Goal: Check status: Verify the current state of an ongoing process or item

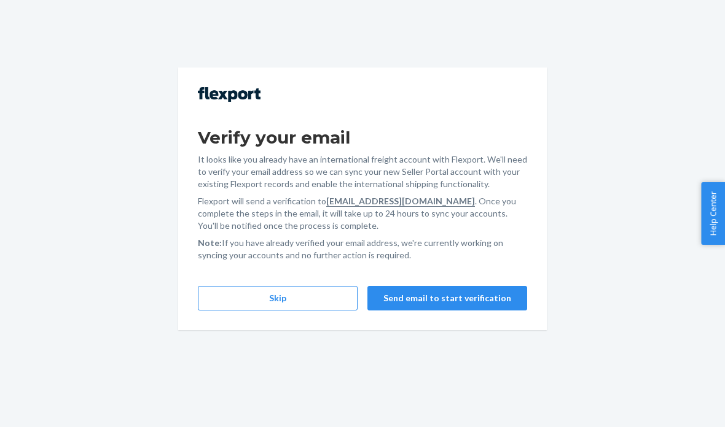
click at [292, 302] on button "Skip" at bounding box center [278, 298] width 160 height 25
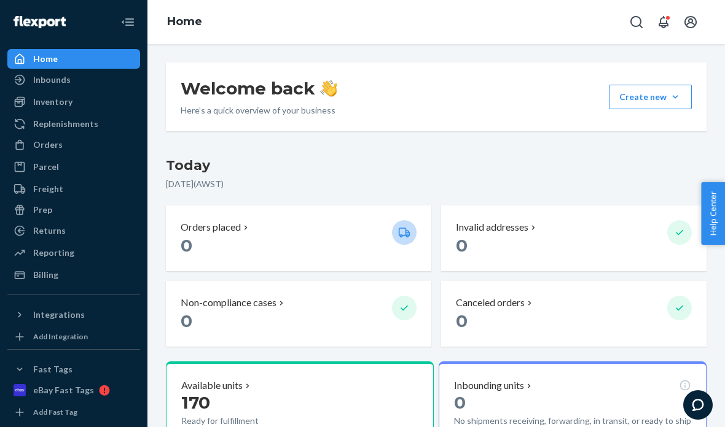
click at [69, 76] on div "Inbounds" at bounding box center [74, 79] width 130 height 17
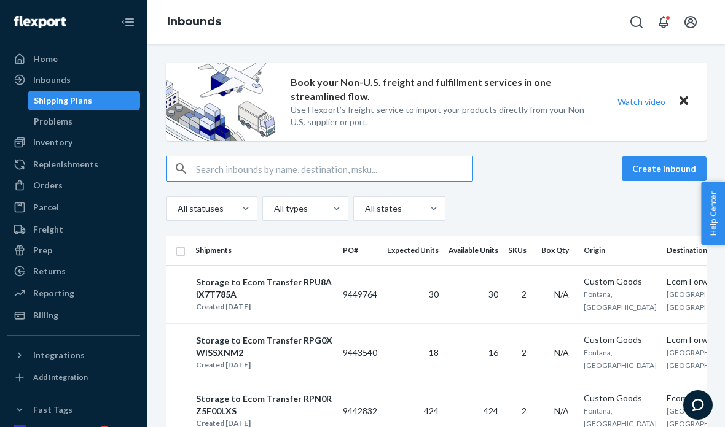
click at [67, 185] on div "Orders" at bounding box center [74, 185] width 130 height 17
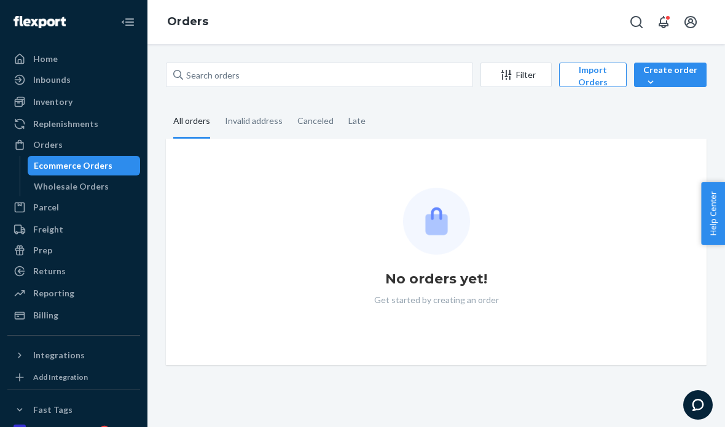
click at [105, 193] on div "Wholesale Orders" at bounding box center [84, 186] width 111 height 17
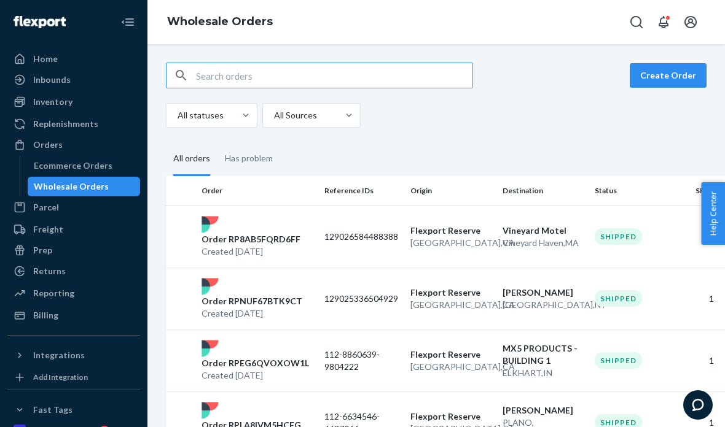
click at [442, 240] on p "[GEOGRAPHIC_DATA] , [GEOGRAPHIC_DATA]" at bounding box center [451, 243] width 82 height 12
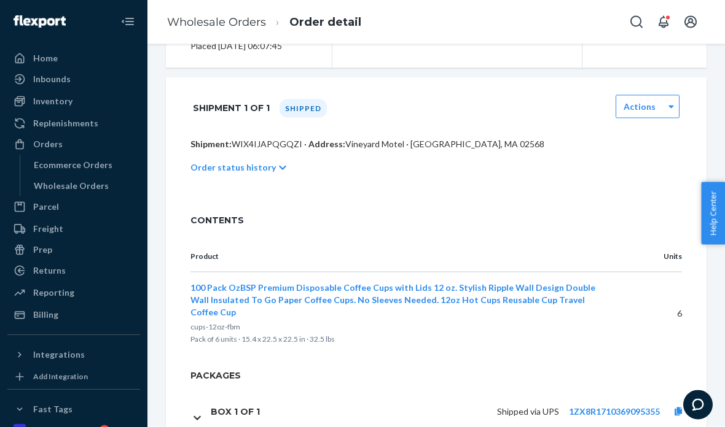
scroll to position [49, 0]
click at [682, 406] on link at bounding box center [678, 412] width 37 height 12
click at [600, 407] on link "1ZX8R1710369095355" at bounding box center [614, 412] width 91 height 10
